Goal: Transaction & Acquisition: Subscribe to service/newsletter

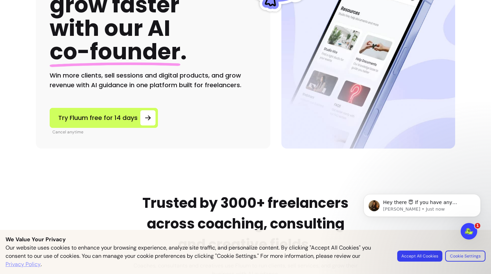
scroll to position [109, 0]
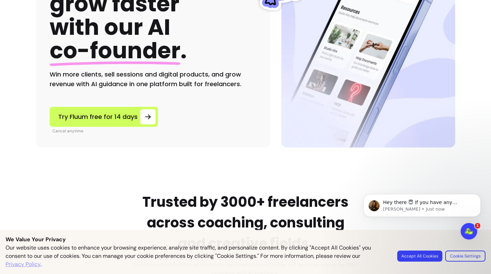
click at [419, 251] on body "Hey there 😇 If you have any question about what you can do with Fluum, I'm here…" at bounding box center [422, 217] width 132 height 70
click at [421, 255] on html "Hey there 😇 If you have any question about what you can do with Fluum, I'm here…" at bounding box center [422, 218] width 138 height 76
click at [415, 259] on button "Accept All Cookies" at bounding box center [420, 256] width 44 height 11
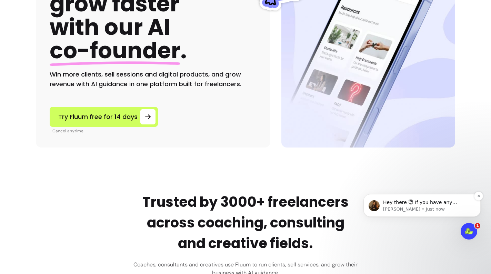
click at [451, 210] on p "[PERSON_NAME] • Just now" at bounding box center [427, 209] width 89 height 6
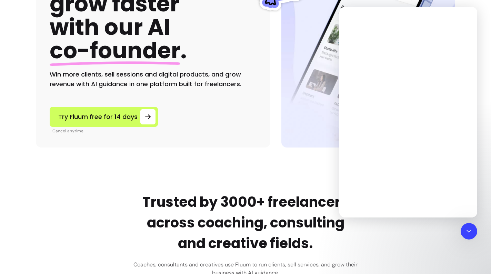
scroll to position [0, 0]
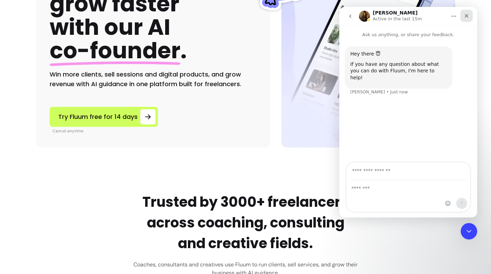
click at [464, 17] on icon "Close" at bounding box center [467, 16] width 6 height 6
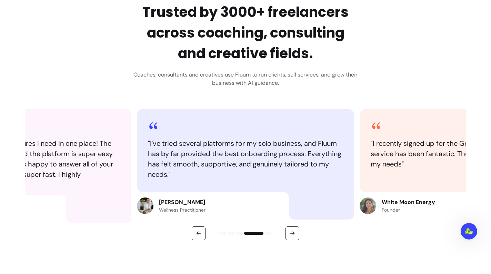
scroll to position [301, 0]
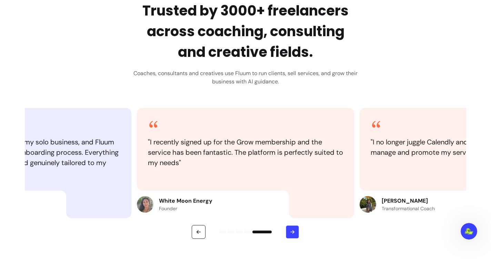
click at [294, 233] on icon "button" at bounding box center [293, 232] width 1 height 1
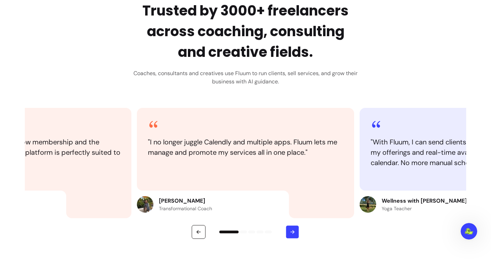
click at [294, 233] on icon "button" at bounding box center [293, 232] width 1 height 1
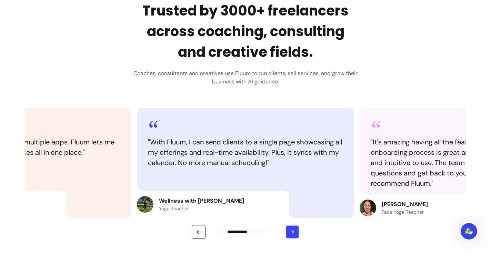
click at [294, 233] on icon "button" at bounding box center [293, 232] width 1 height 1
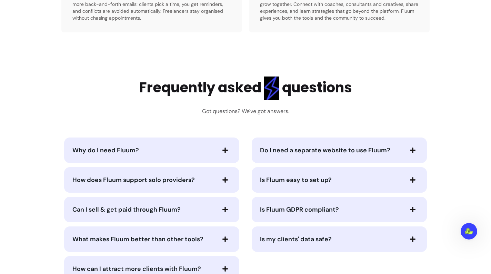
scroll to position [1392, 0]
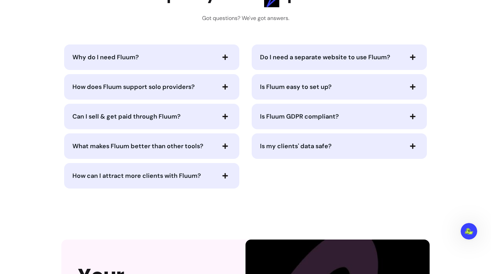
click at [186, 58] on span "Why do I need Fluum?" at bounding box center [143, 57] width 143 height 10
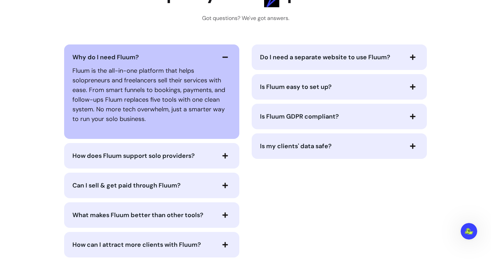
click at [186, 58] on span "Why do I need Fluum?" at bounding box center [143, 57] width 143 height 10
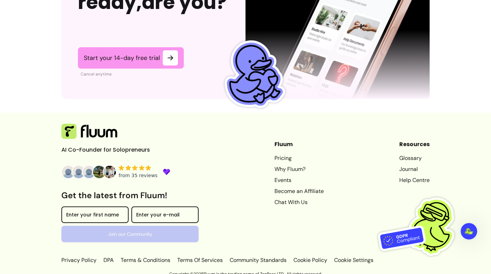
scroll to position [1752, 0]
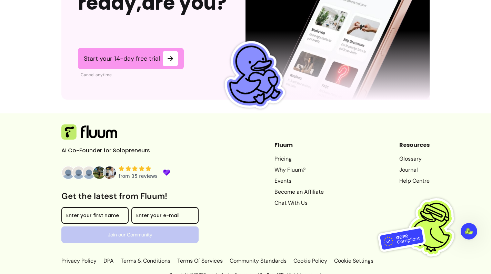
click at [285, 157] on link "Pricing" at bounding box center [298, 159] width 49 height 8
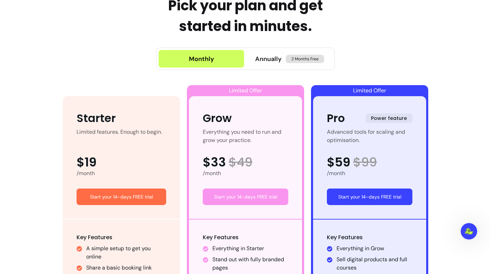
scroll to position [324, 0]
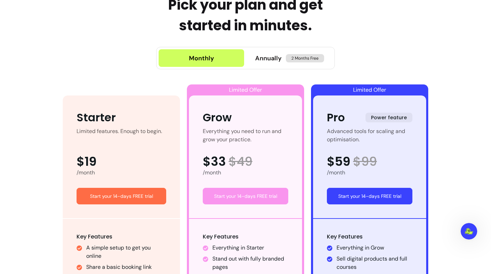
click at [81, 162] on span "$19" at bounding box center [87, 162] width 20 height 14
drag, startPoint x: 81, startPoint y: 162, endPoint x: 92, endPoint y: 169, distance: 12.9
click at [92, 169] on div "$19 /month" at bounding box center [122, 166] width 90 height 22
click at [92, 169] on div "/month" at bounding box center [122, 173] width 90 height 8
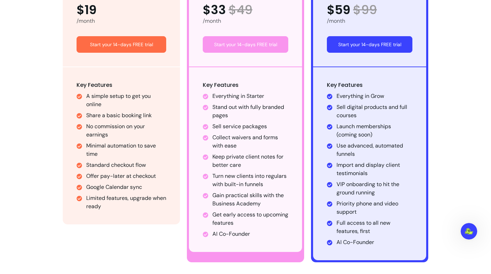
scroll to position [477, 0]
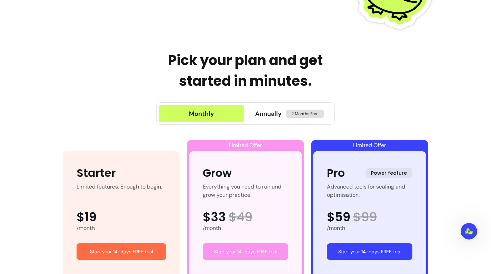
scroll to position [228, 0]
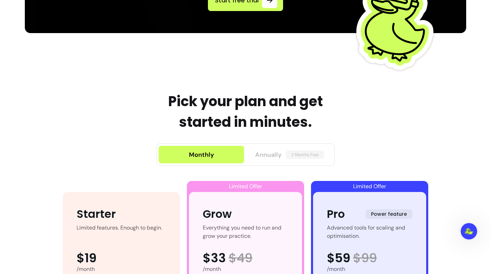
click at [266, 153] on span "Annually" at bounding box center [268, 155] width 27 height 10
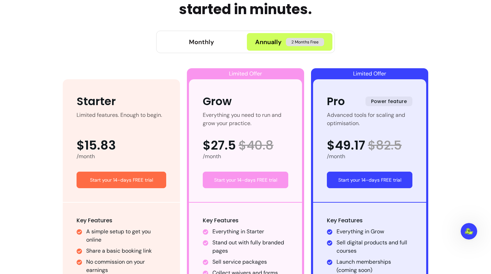
scroll to position [356, 0]
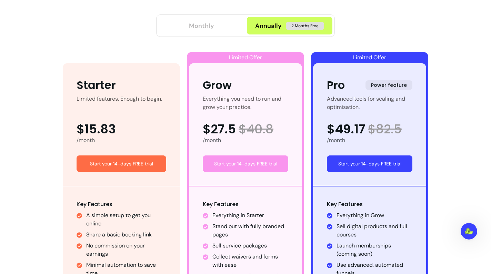
click at [216, 23] on button "Monthly" at bounding box center [202, 26] width 86 height 18
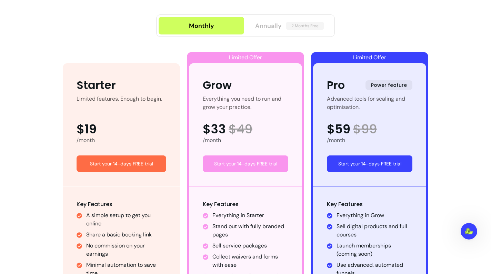
click at [264, 29] on span "Annually" at bounding box center [268, 26] width 27 height 10
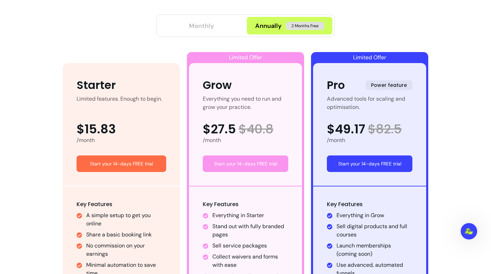
click at [215, 30] on button "Monthly" at bounding box center [202, 26] width 86 height 18
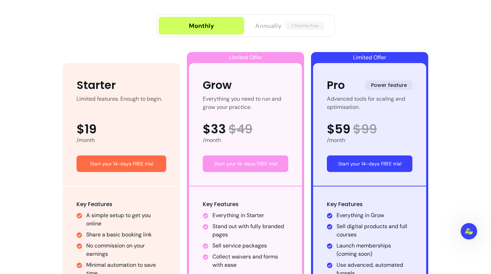
click at [262, 30] on span "Annually" at bounding box center [268, 26] width 27 height 10
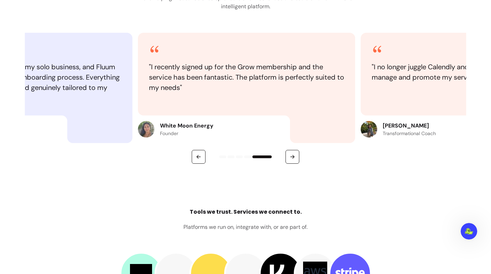
scroll to position [842, 0]
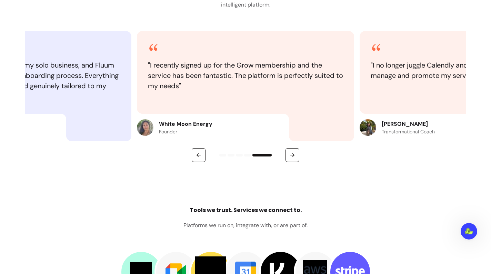
click at [148, 131] on img at bounding box center [145, 127] width 17 height 17
click at [295, 154] on icon "button" at bounding box center [292, 155] width 6 height 6
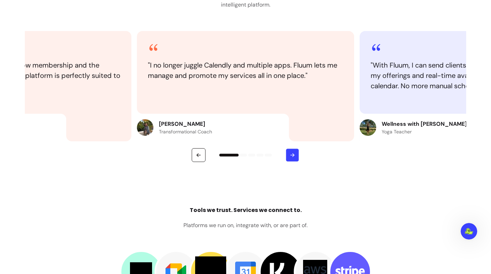
click at [295, 154] on icon "button" at bounding box center [292, 155] width 6 height 6
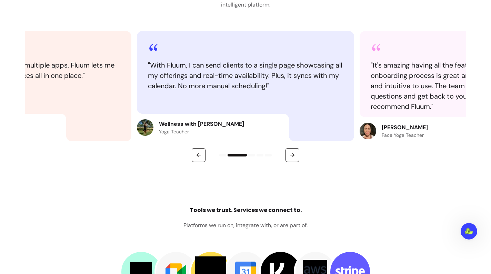
click at [161, 123] on p "Wellness with [PERSON_NAME]" at bounding box center [201, 124] width 85 height 8
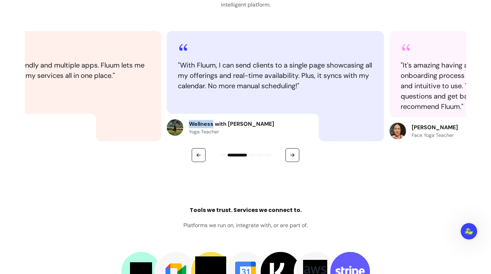
drag, startPoint x: 161, startPoint y: 123, endPoint x: 226, endPoint y: 123, distance: 64.5
click at [226, 123] on p "Wellness with [PERSON_NAME]" at bounding box center [231, 124] width 85 height 8
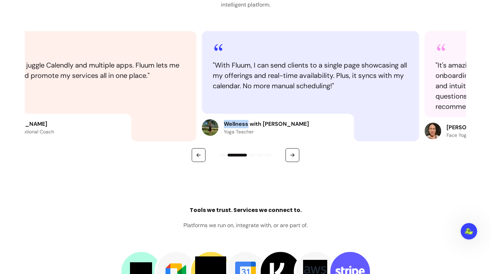
click at [226, 123] on p "Wellness with [PERSON_NAME]" at bounding box center [266, 124] width 85 height 8
click at [240, 123] on p "Wellness with [PERSON_NAME]" at bounding box center [266, 124] width 85 height 8
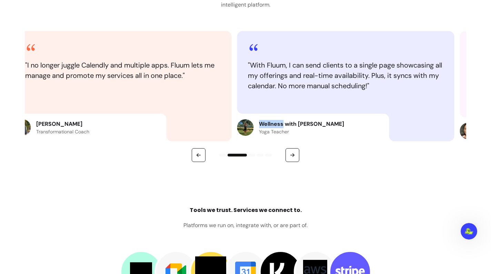
drag, startPoint x: 240, startPoint y: 123, endPoint x: 271, endPoint y: 123, distance: 31.0
click at [271, 124] on p "Wellness with [PERSON_NAME]" at bounding box center [301, 124] width 85 height 8
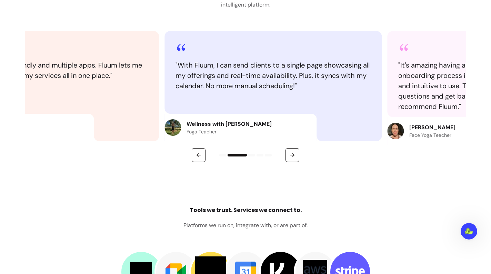
click at [247, 122] on p "Wellness with [PERSON_NAME]" at bounding box center [229, 124] width 85 height 8
click at [247, 122] on p "Wellness with [PERSON_NAME]" at bounding box center [227, 124] width 85 height 8
copy p "Shadeyah"
